Goal: Information Seeking & Learning: Learn about a topic

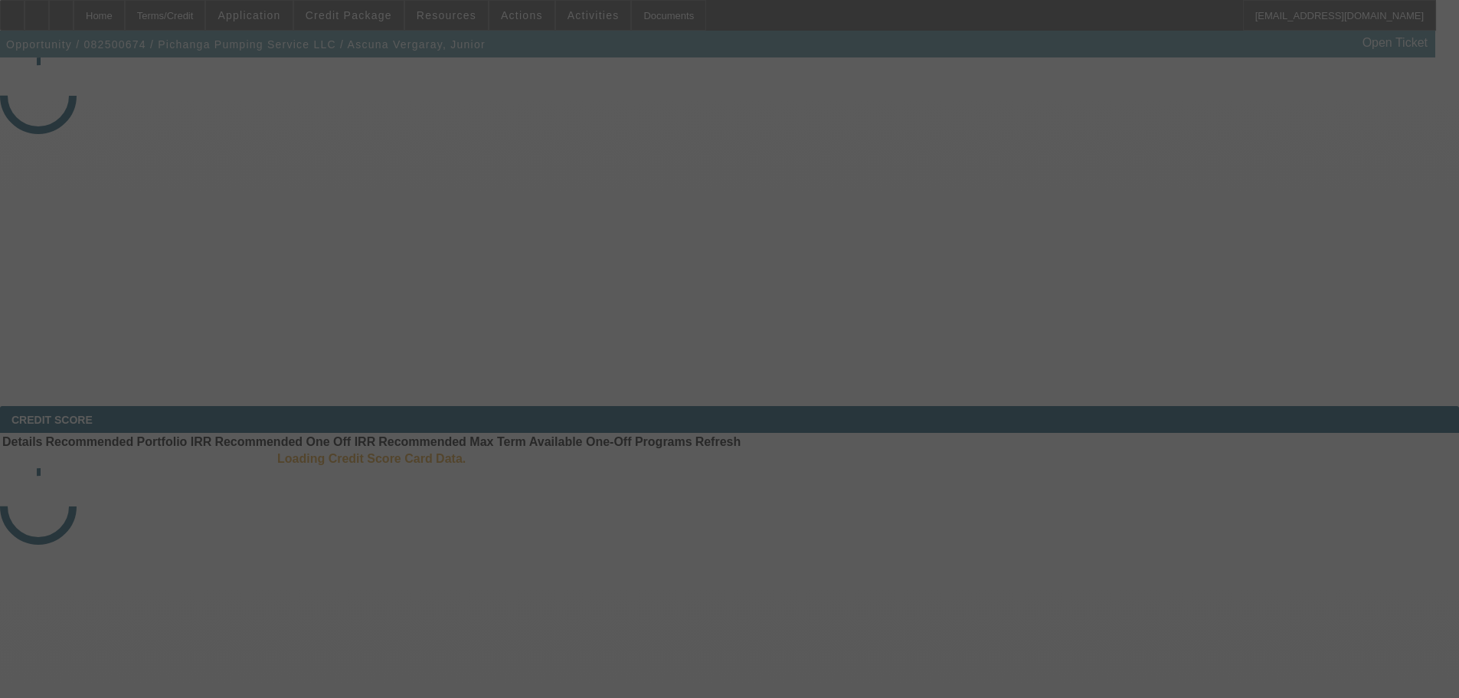
select select "3"
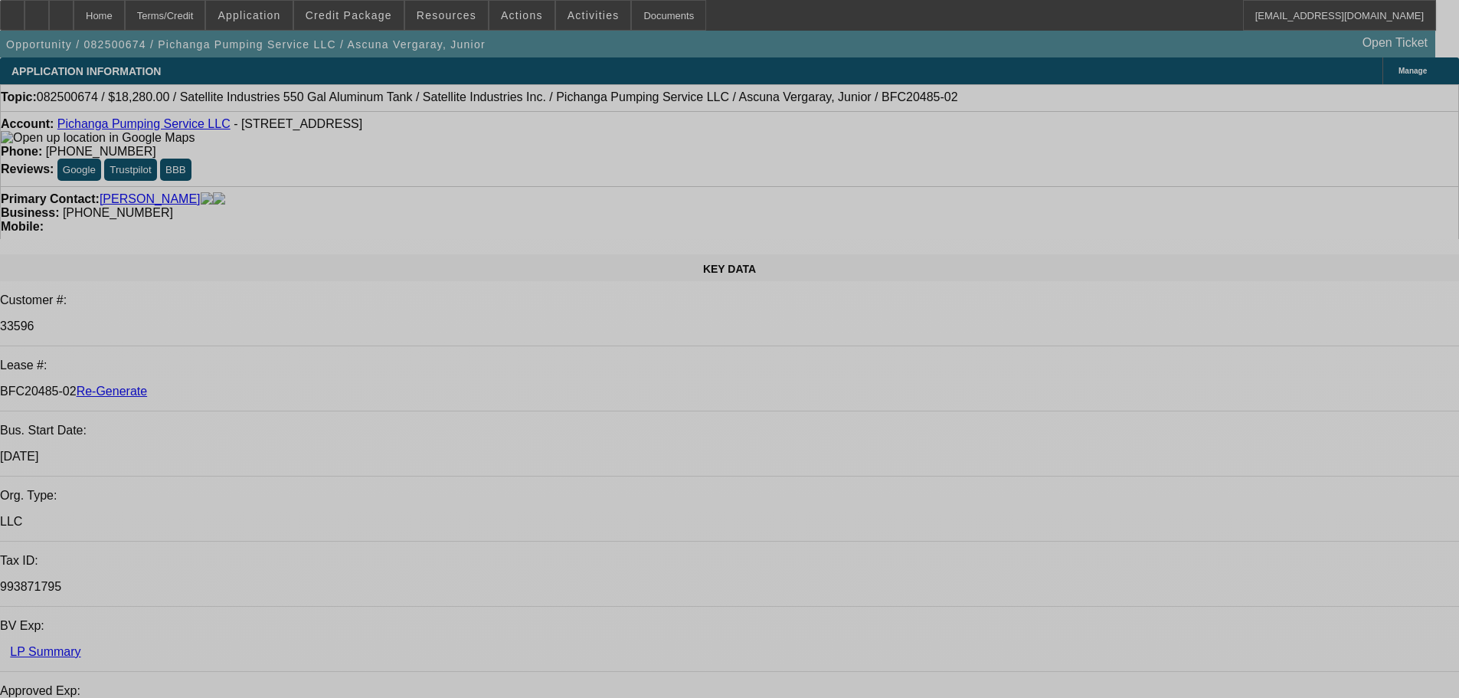
select select "0"
select select "2"
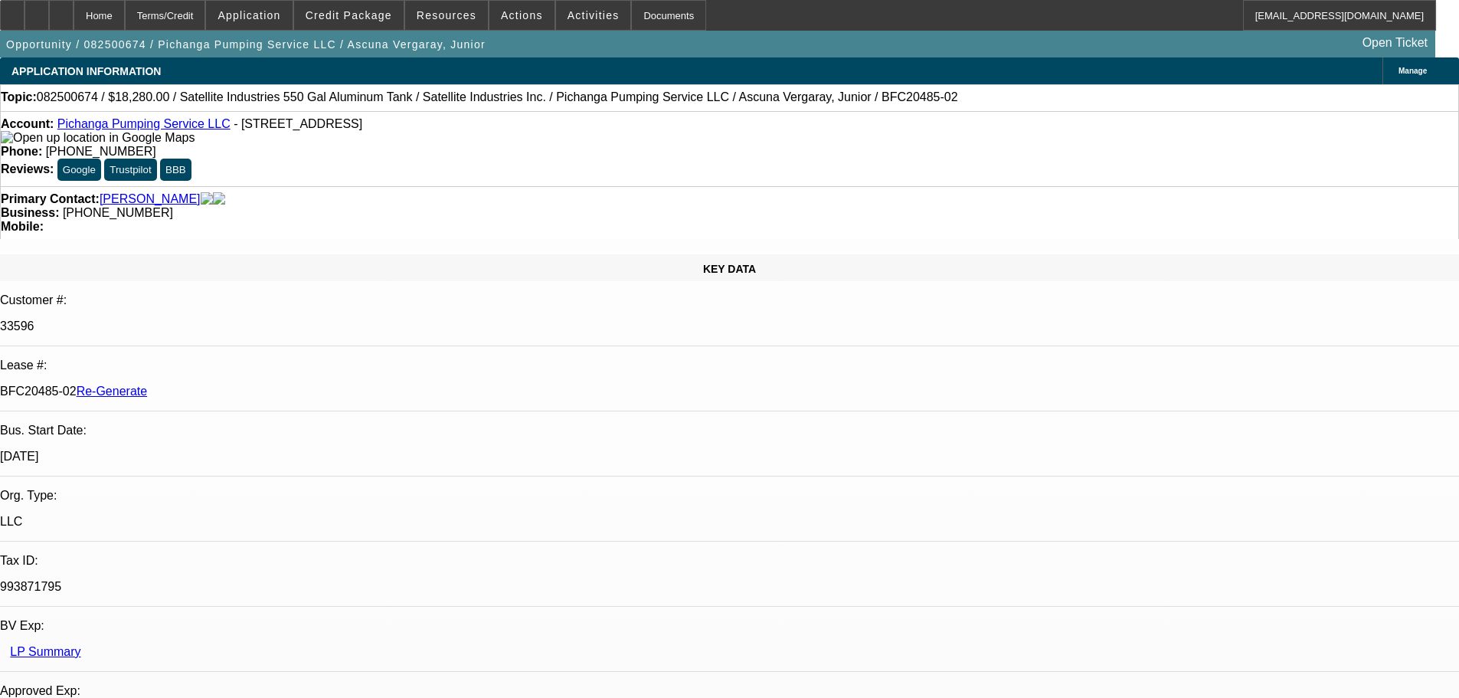
select select "2"
select select "0.1"
select select "4"
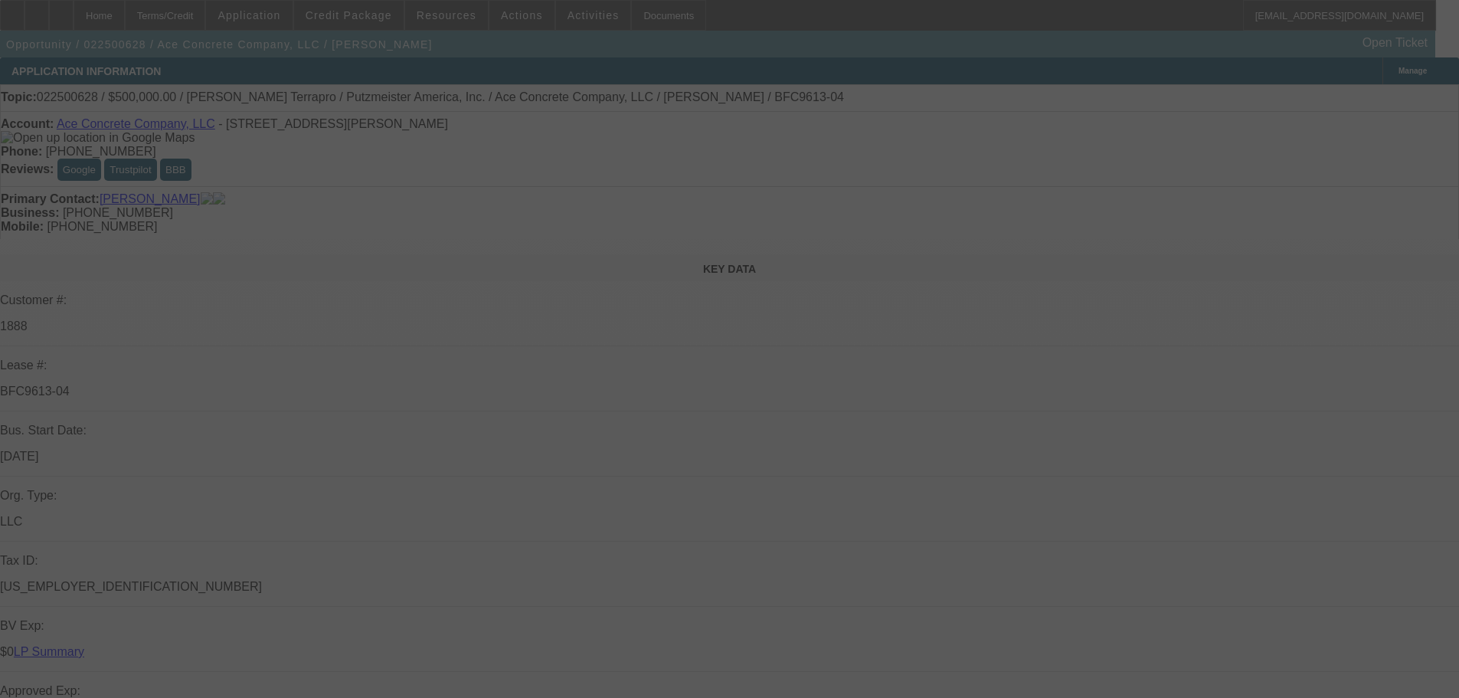
select select "0"
select select "3"
select select "0"
select select "6"
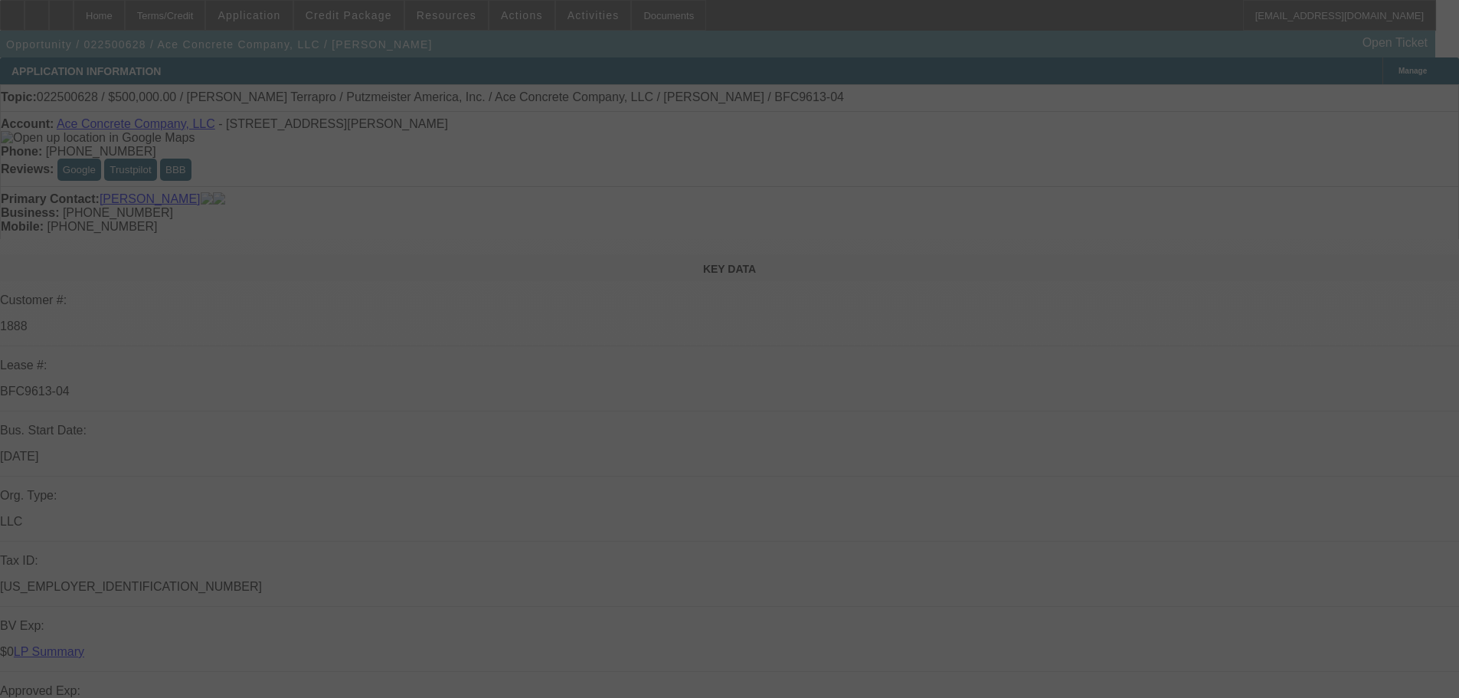
select select "0"
select select "3"
select select "0"
select select "6"
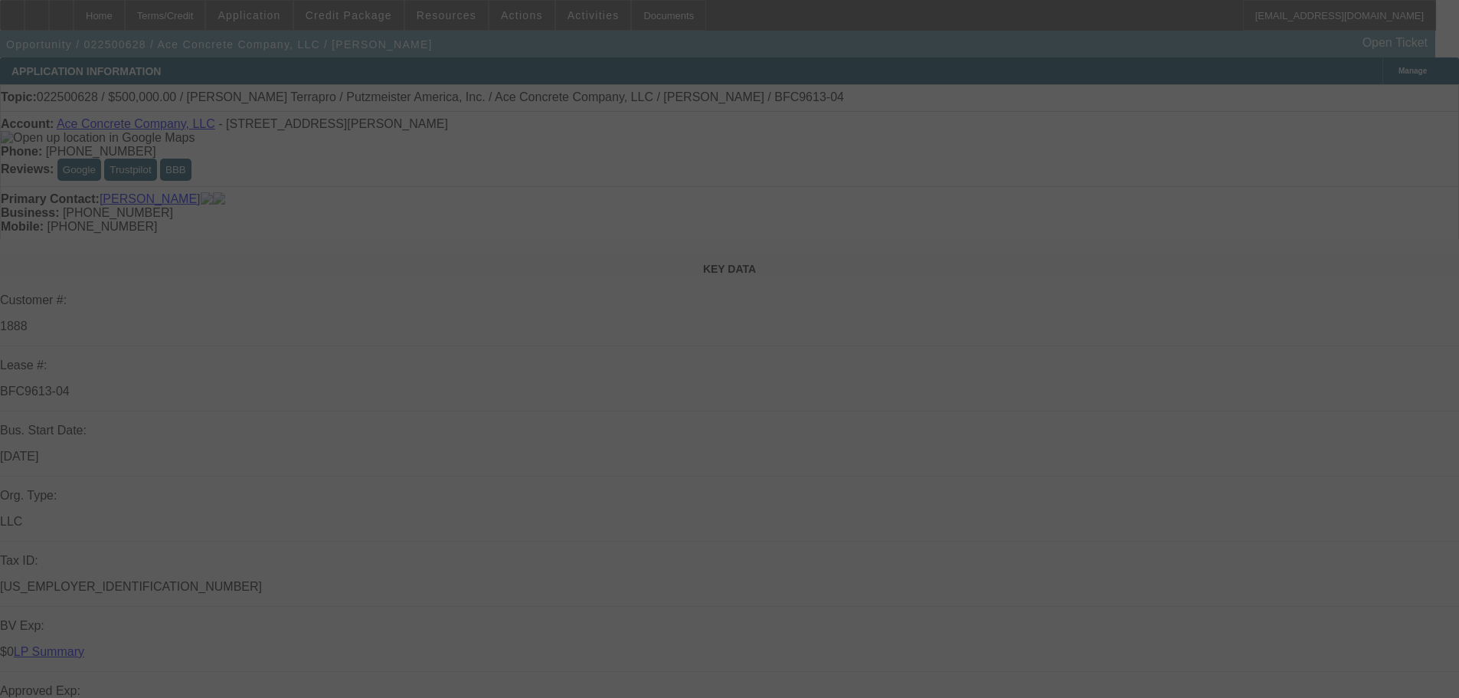
select select "0"
select select "3"
select select "0"
select select "6"
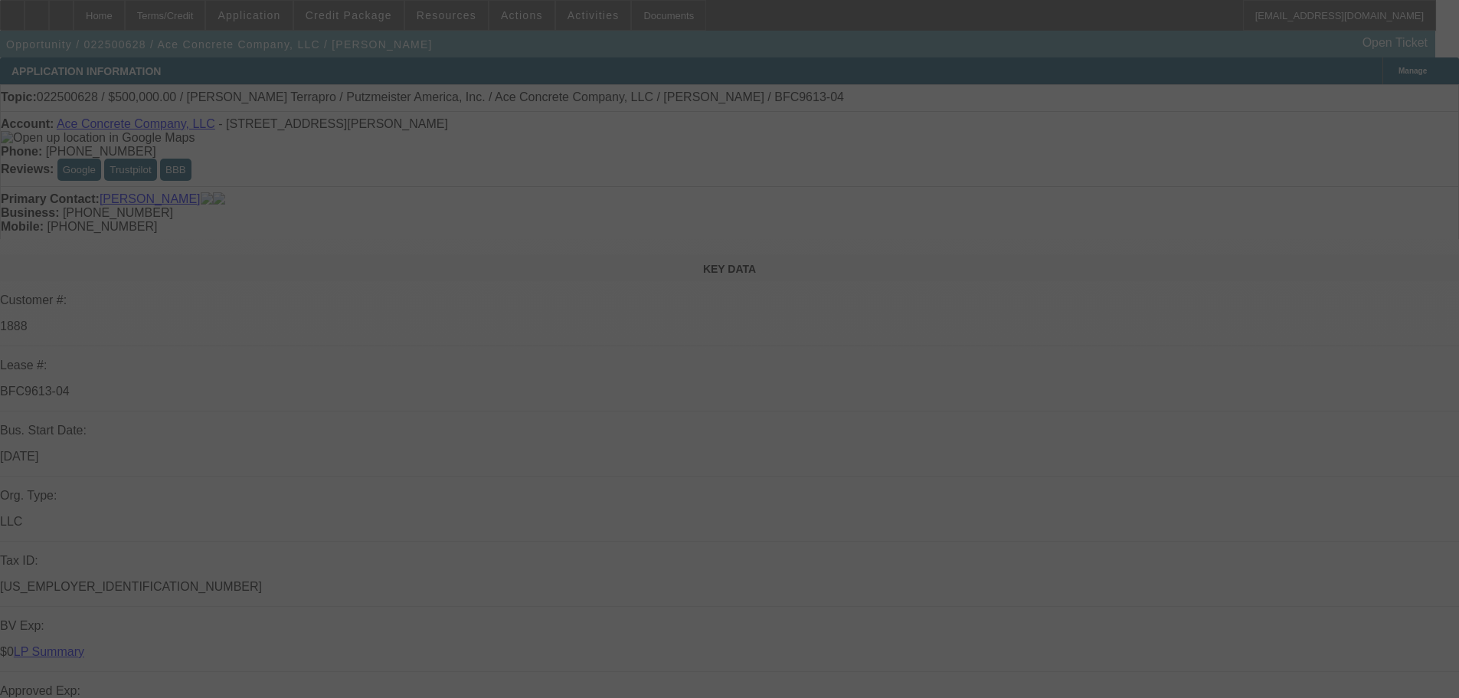
select select "0"
select select "2"
select select "0"
select select "6"
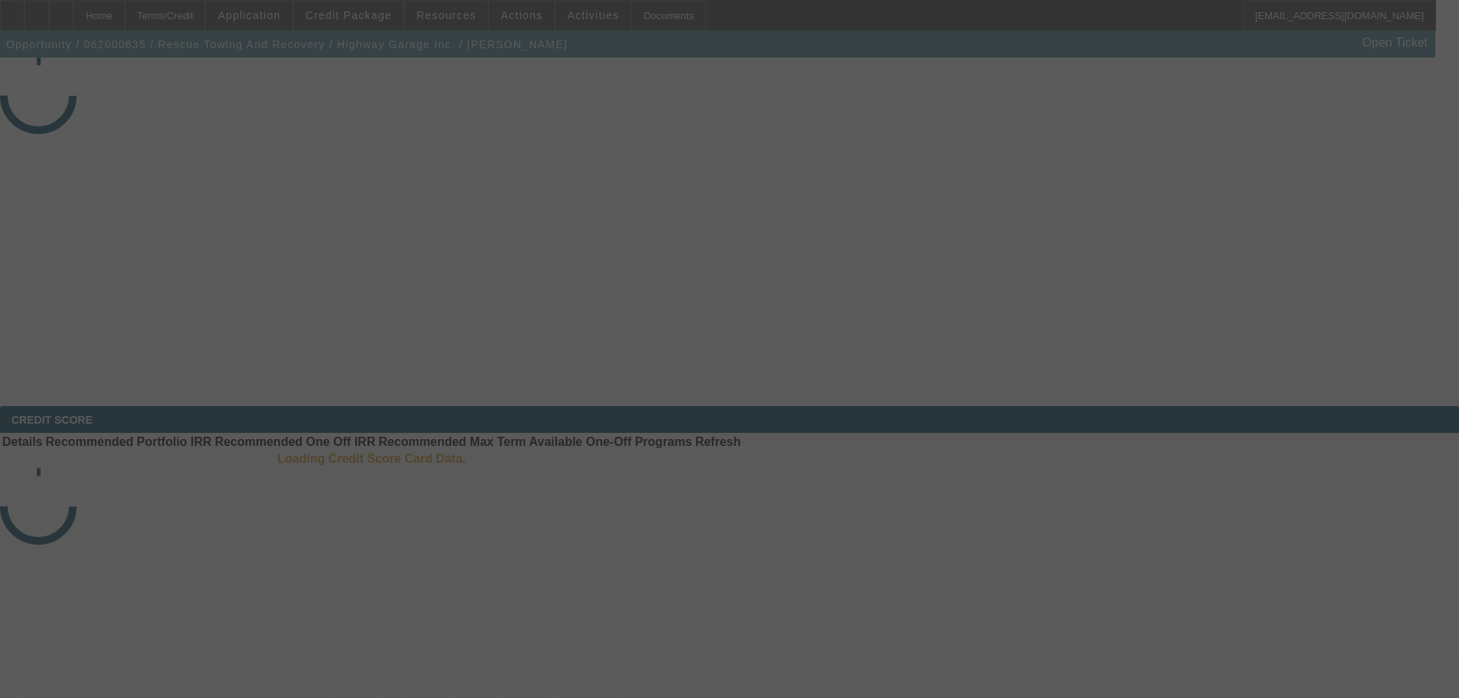
select select "4"
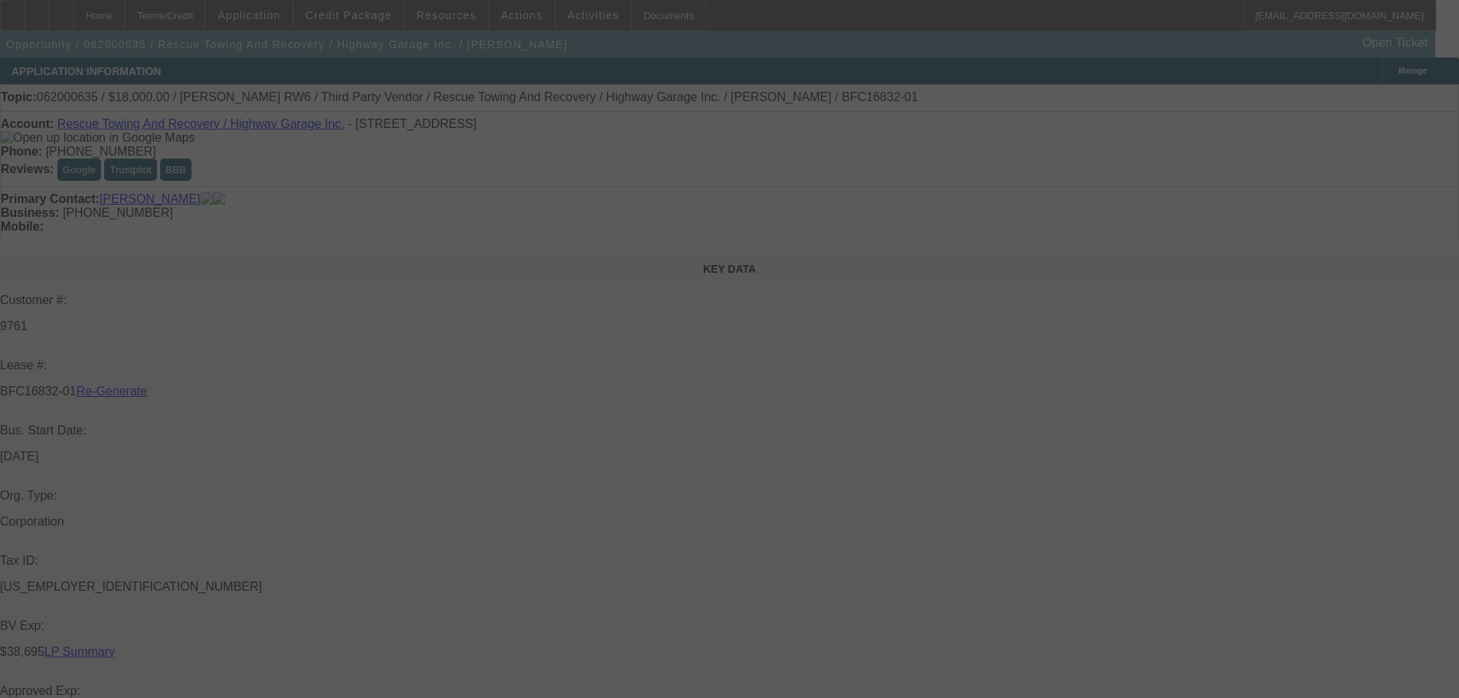
select select "0"
select select "2"
select select "0.1"
select select "4"
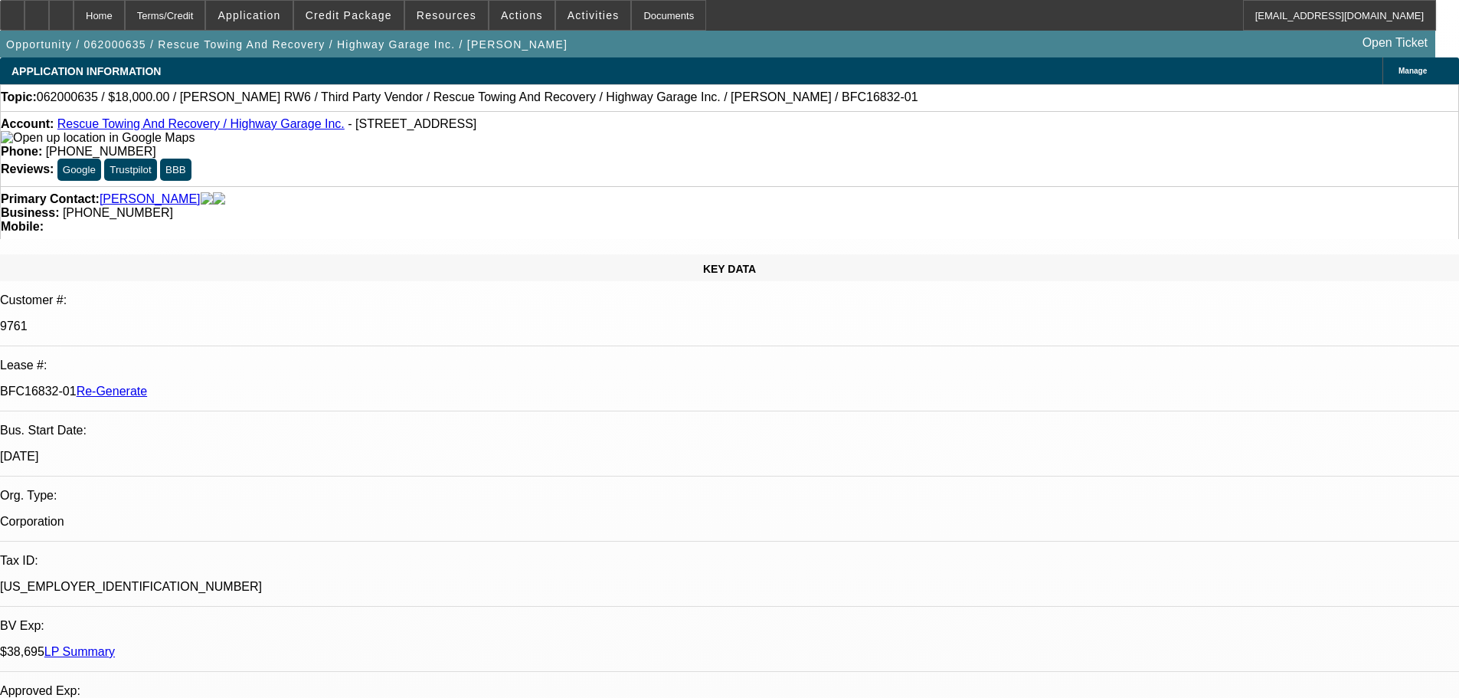
scroll to position [153, 0]
drag, startPoint x: 1040, startPoint y: 586, endPoint x: 1231, endPoint y: 599, distance: 192.0
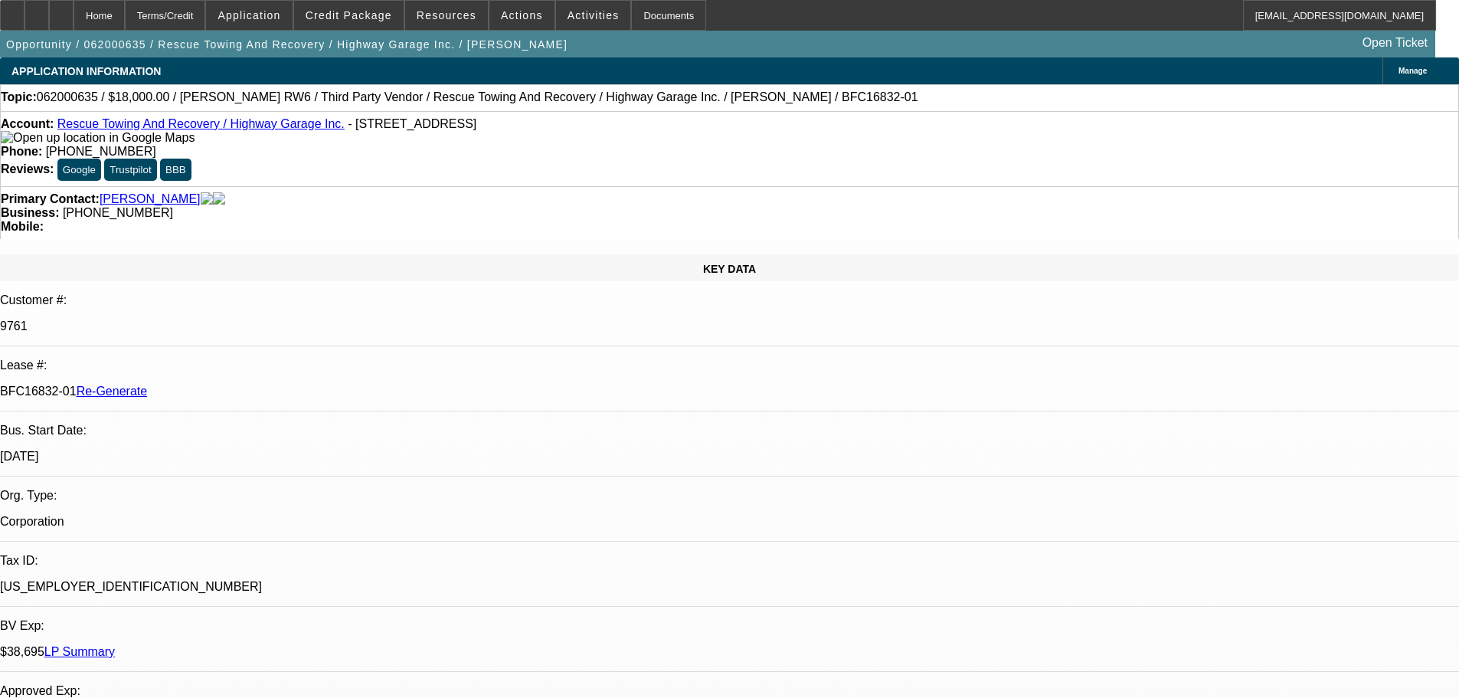
drag, startPoint x: 1093, startPoint y: 568, endPoint x: 1277, endPoint y: 578, distance: 184.1
